Goal: Register for event/course

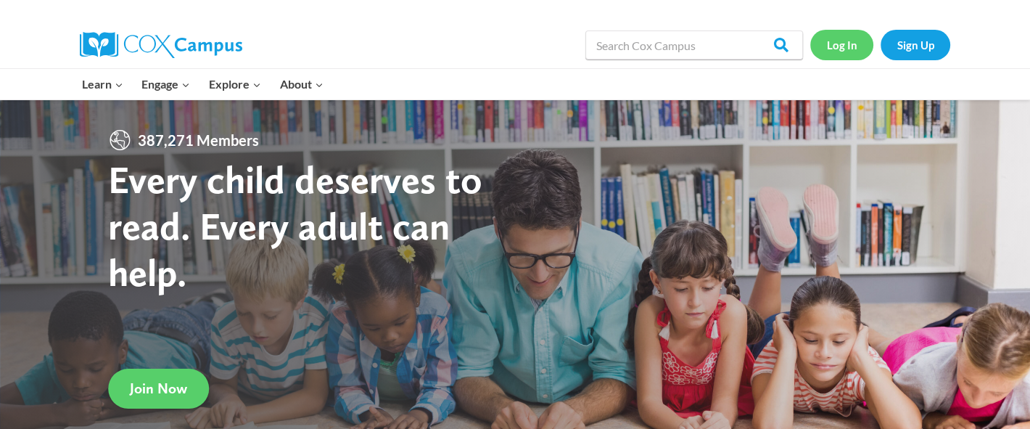
click at [854, 42] on link "Log In" at bounding box center [841, 45] width 63 height 30
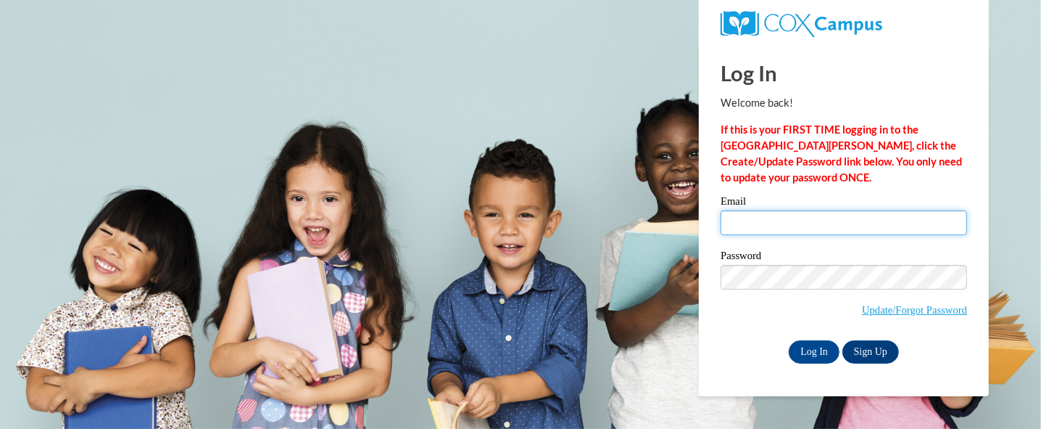
click at [772, 228] on input "Email" at bounding box center [844, 222] width 247 height 25
type input "ag00324@my.westga.edu"
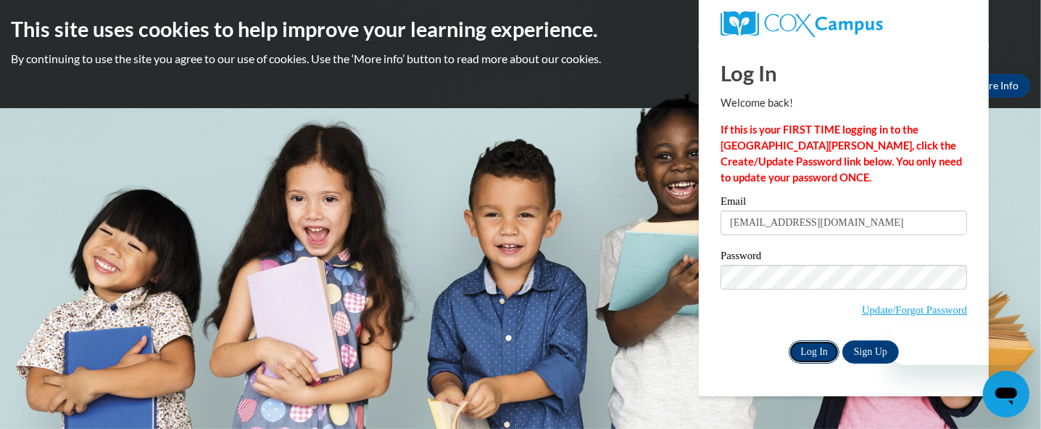
click at [810, 342] on input "Log In" at bounding box center [814, 351] width 51 height 23
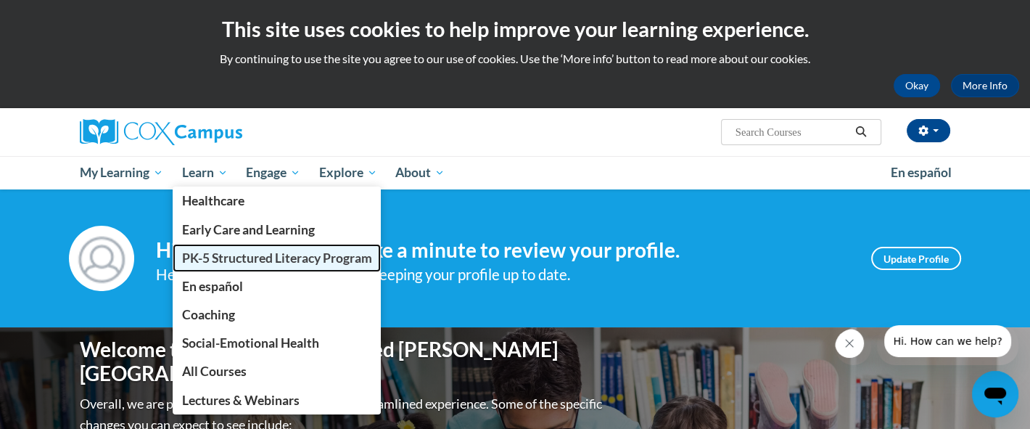
click at [242, 262] on span "PK-5 Structured Literacy Program" at bounding box center [277, 257] width 190 height 15
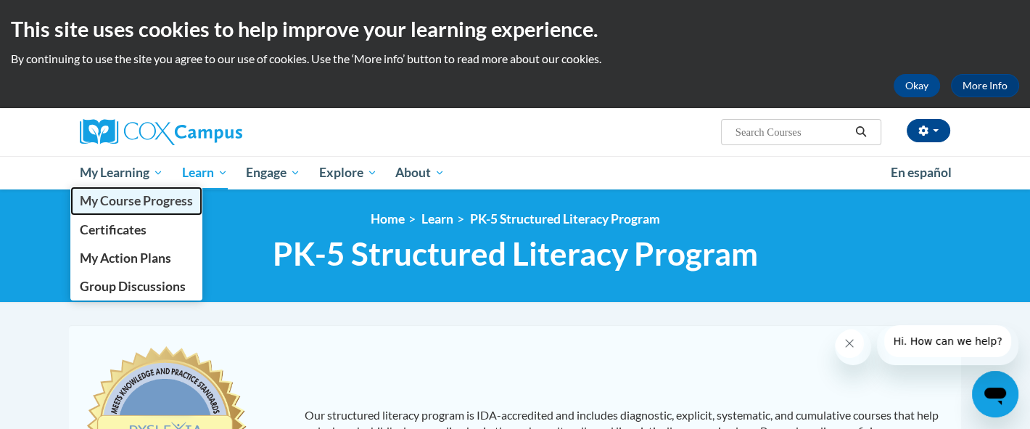
click at [136, 201] on span "My Course Progress" at bounding box center [136, 200] width 113 height 15
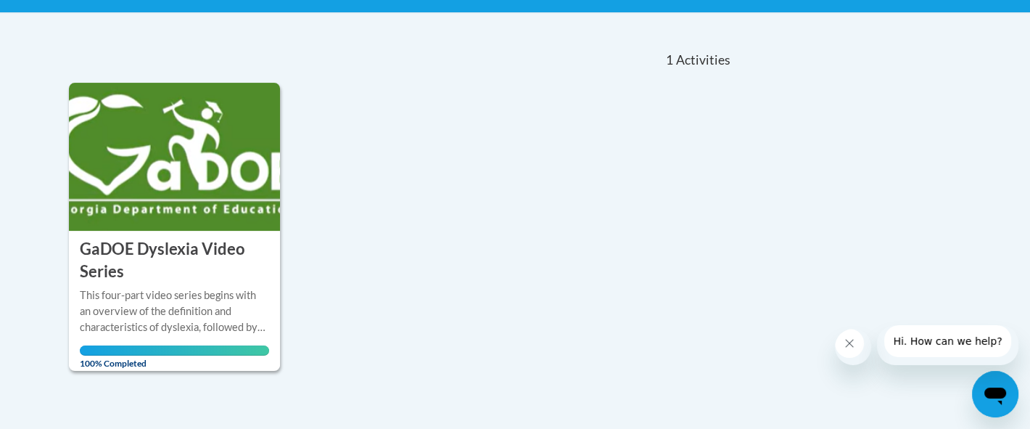
scroll to position [73, 0]
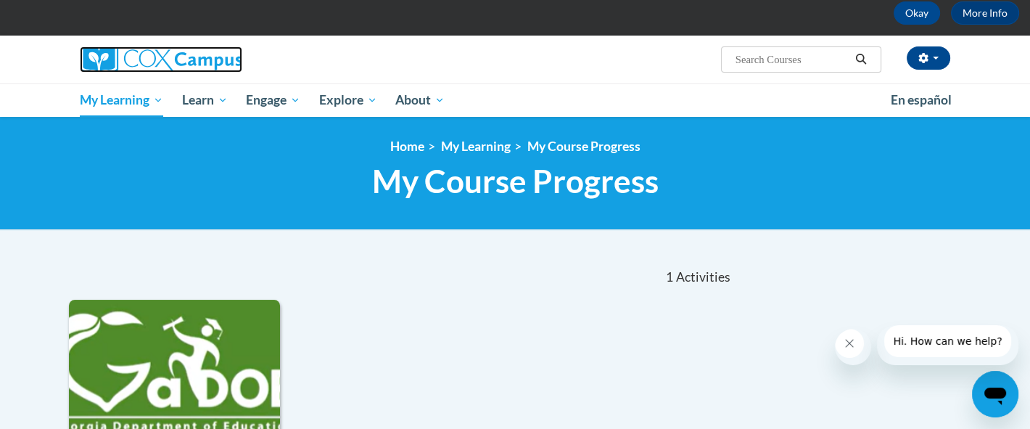
click at [129, 50] on img at bounding box center [161, 59] width 162 height 26
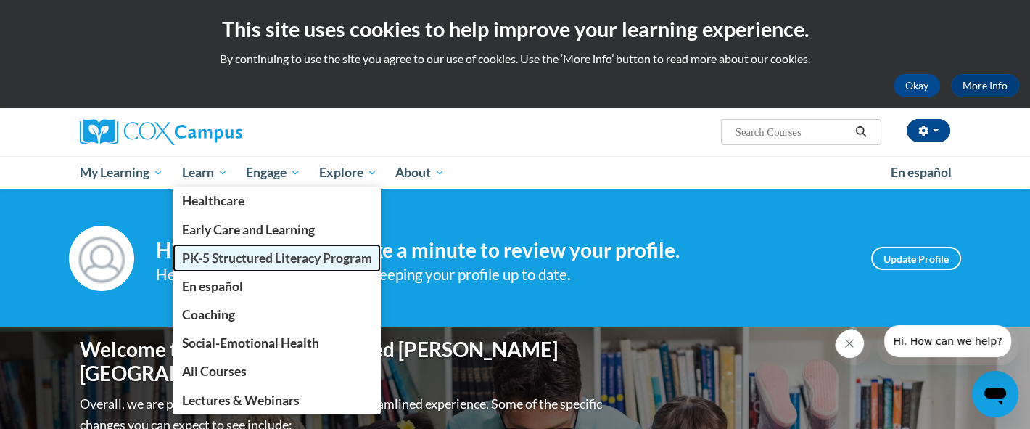
click at [262, 250] on span "PK-5 Structured Literacy Program" at bounding box center [277, 257] width 190 height 15
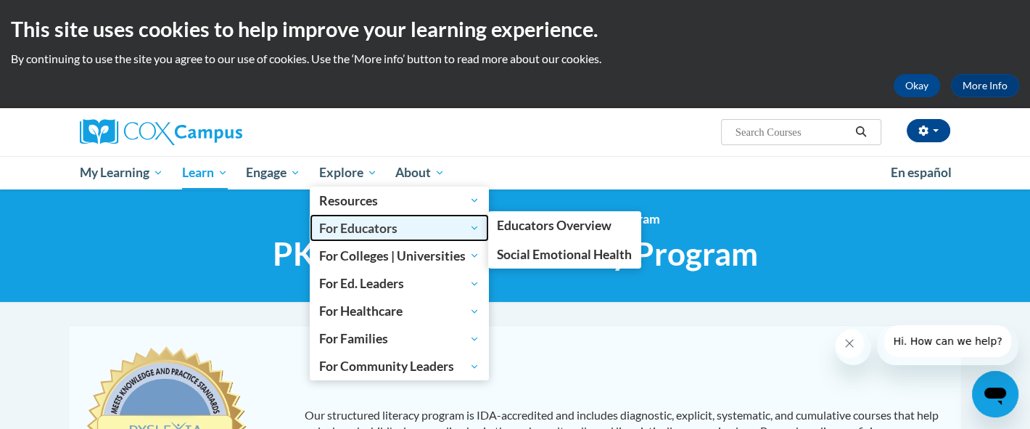
click at [429, 226] on span "For Educators" at bounding box center [399, 227] width 160 height 17
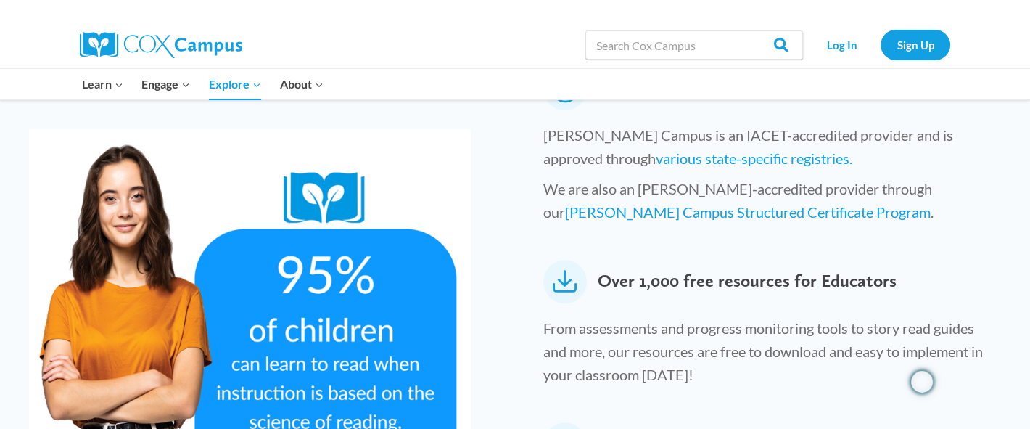
scroll to position [869, 0]
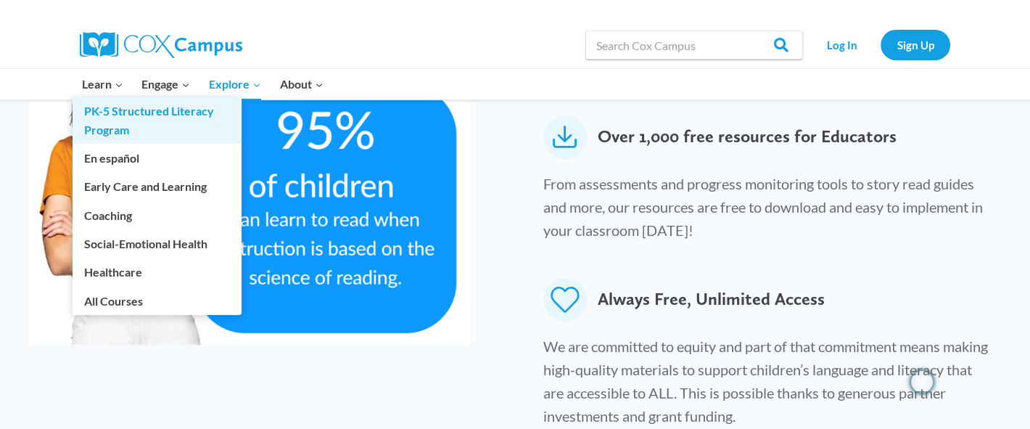
click at [109, 120] on link "PK-5 Structured Literacy Program" at bounding box center [157, 120] width 169 height 46
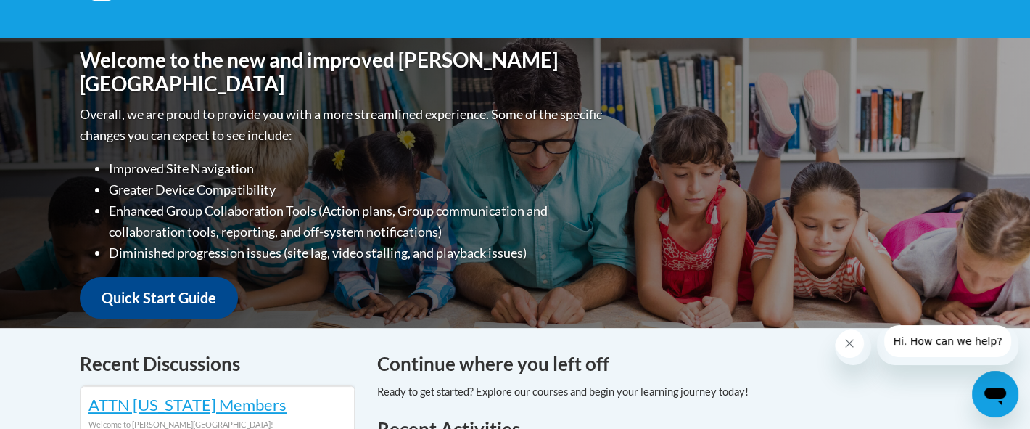
scroll to position [145, 0]
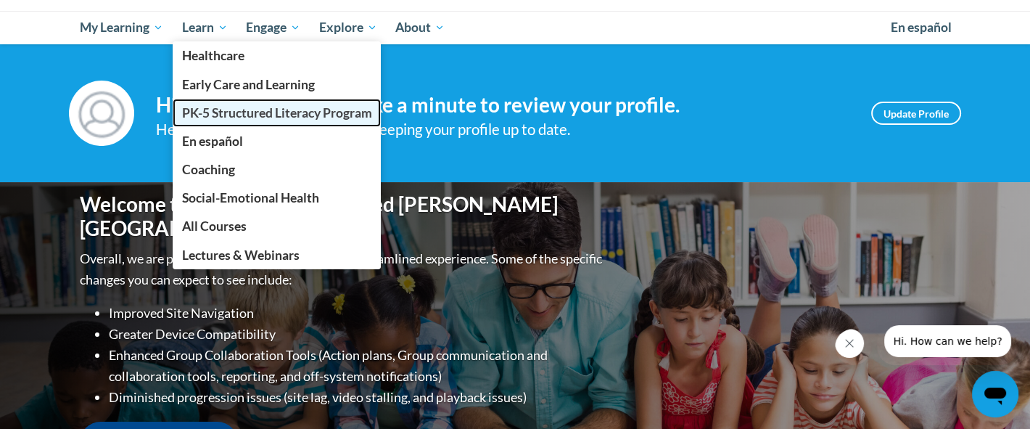
click at [232, 107] on span "PK-5 Structured Literacy Program" at bounding box center [277, 112] width 190 height 15
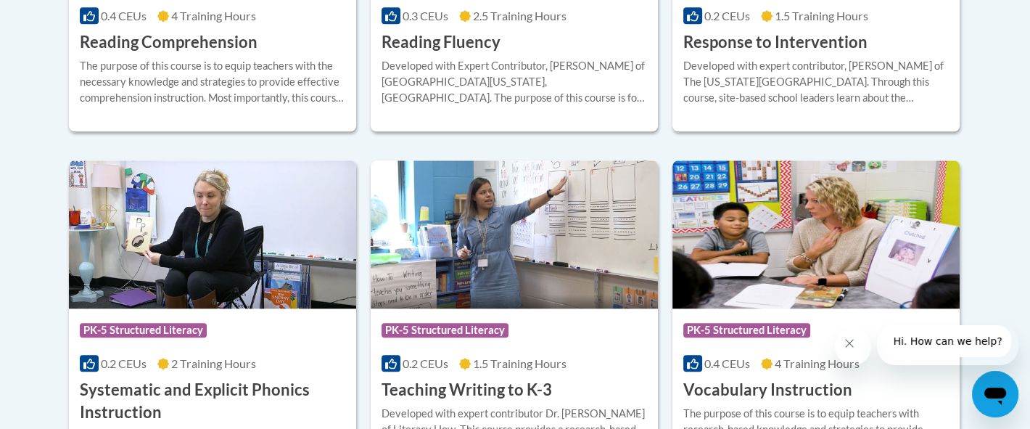
scroll to position [1740, 0]
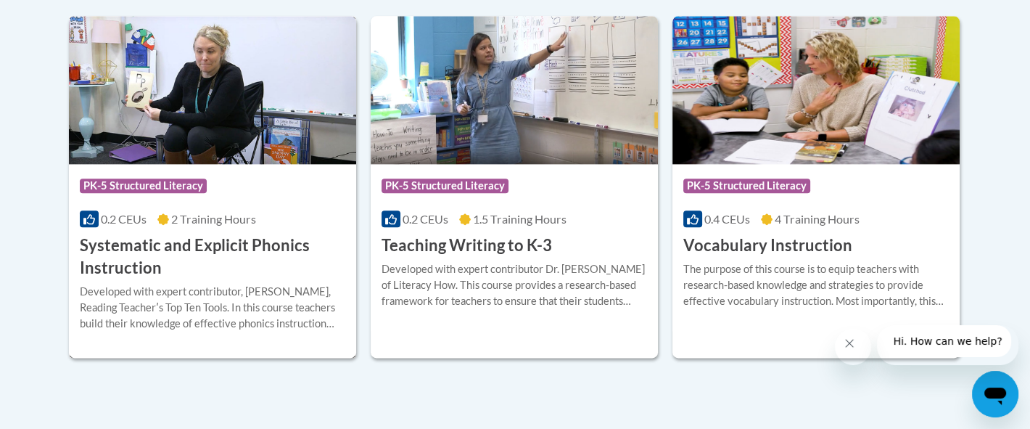
click at [244, 197] on div "Course Category: PK-5 Structured Literacy" at bounding box center [212, 187] width 265 height 33
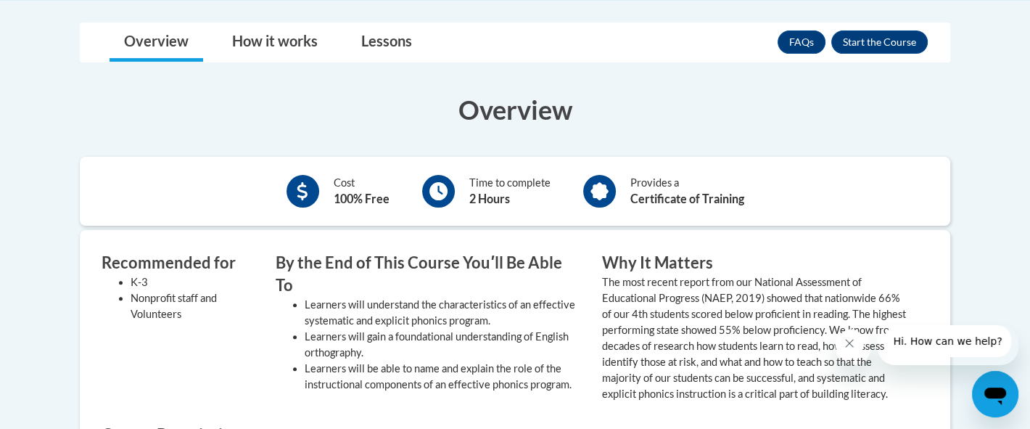
scroll to position [289, 0]
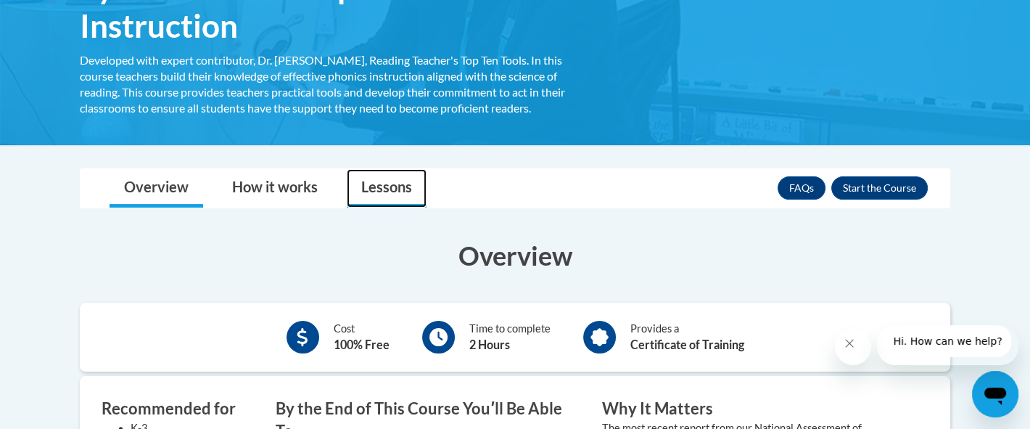
click at [377, 178] on link "Lessons" at bounding box center [387, 188] width 80 height 38
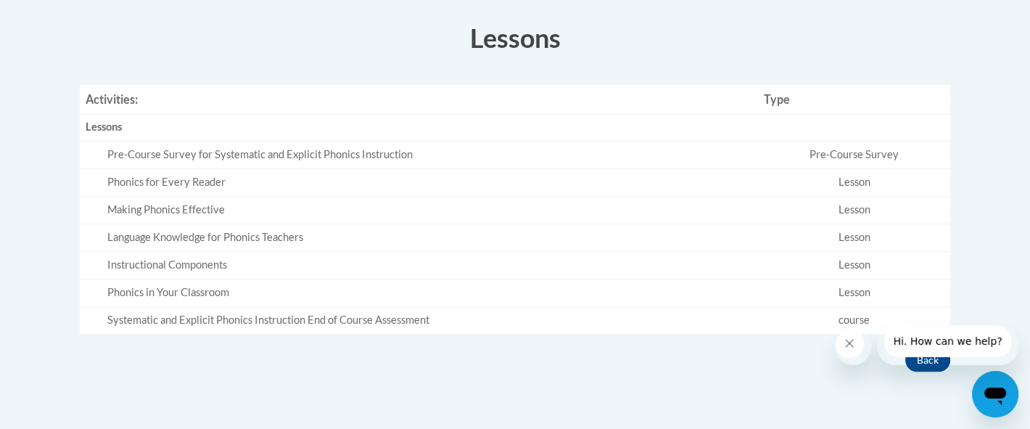
scroll to position [217, 0]
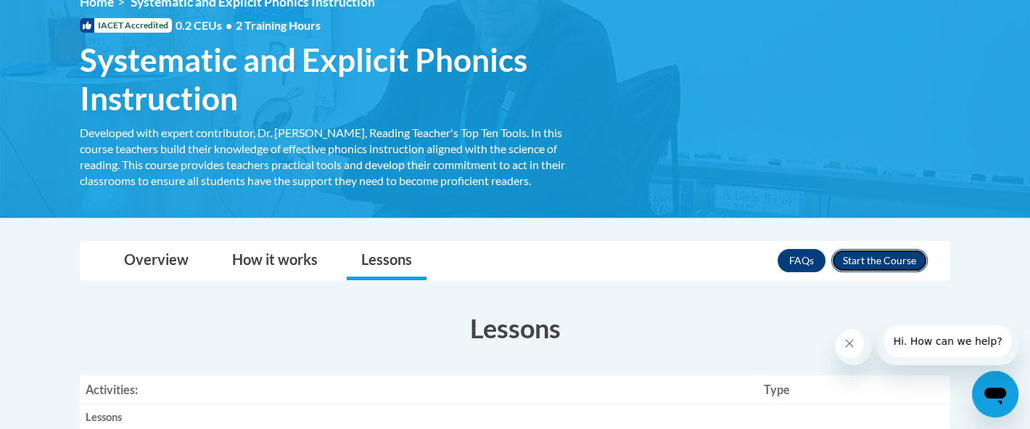
click at [904, 262] on button "Enroll" at bounding box center [879, 260] width 96 height 23
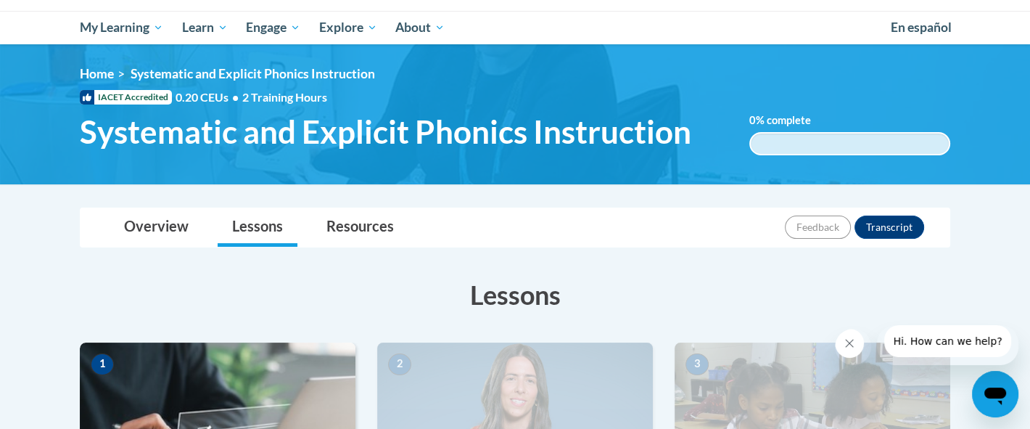
scroll to position [363, 0]
